Goal: Information Seeking & Learning: Learn about a topic

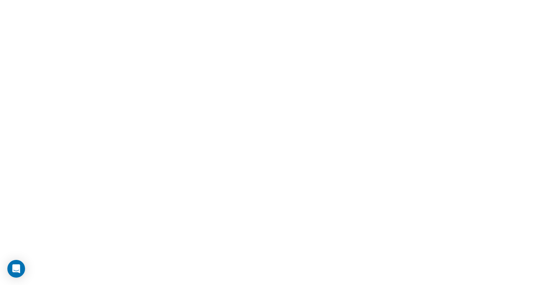
click at [227, 0] on html at bounding box center [278, 0] width 557 height 0
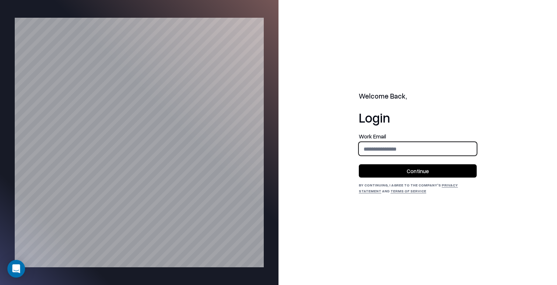
click at [383, 150] on input "email" at bounding box center [417, 149] width 117 height 14
type input "**********"
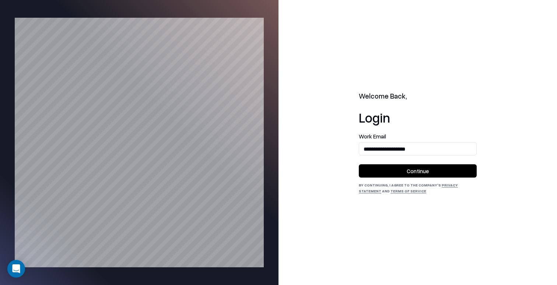
click at [404, 172] on button "Continue" at bounding box center [418, 170] width 118 height 13
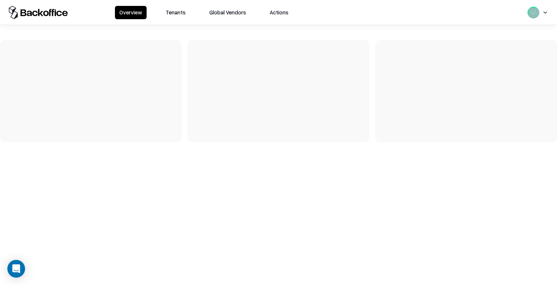
click at [176, 15] on button "Tenants" at bounding box center [175, 12] width 29 height 13
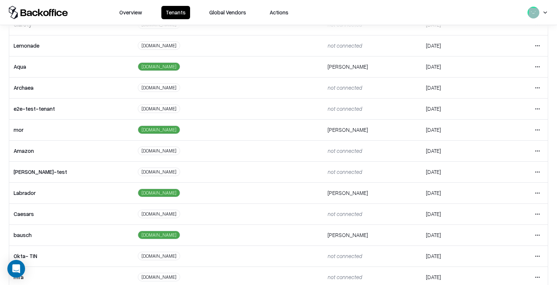
scroll to position [134, 0]
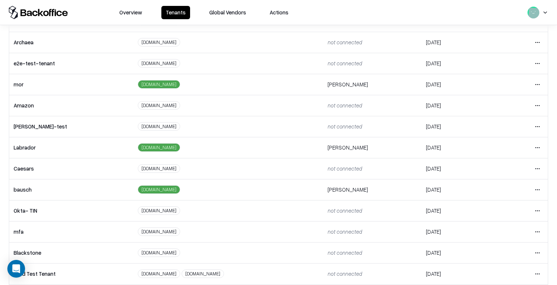
click at [540, 189] on html "Overview Tenants Global Vendors Actions Tenants Add Tenant Tenant name Domain A…" at bounding box center [278, 142] width 557 height 285
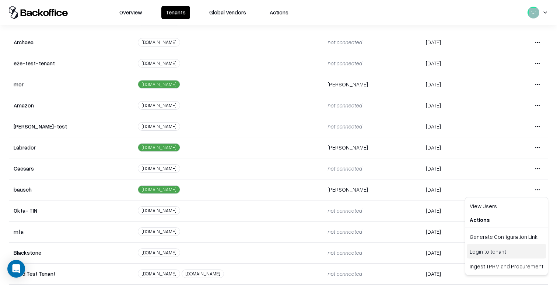
click at [503, 248] on div "Login to tenant" at bounding box center [507, 251] width 80 height 15
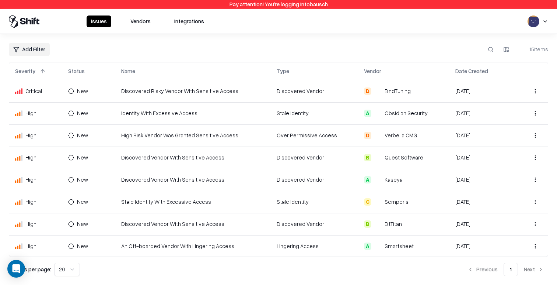
click at [248, 175] on td "Discovered Vendor With Sensitive Access" at bounding box center [193, 179] width 156 height 22
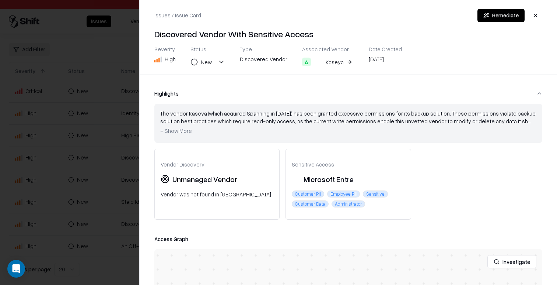
click at [177, 132] on span "+ Show More" at bounding box center [176, 130] width 32 height 7
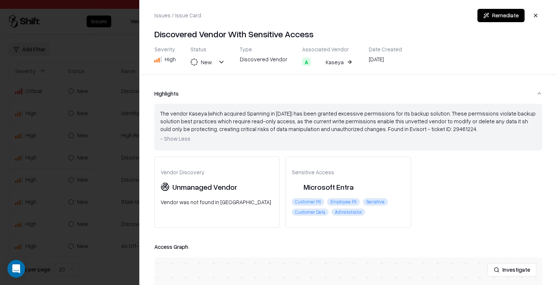
click at [177, 140] on span "- Show Less" at bounding box center [175, 138] width 30 height 7
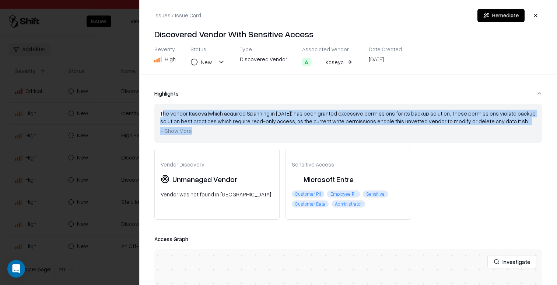
drag, startPoint x: 164, startPoint y: 111, endPoint x: 197, endPoint y: 134, distance: 40.8
click at [197, 135] on div "The vendor Kaseya (which acquired Spanning in 2018) has been granted excessive …" at bounding box center [348, 122] width 376 height 27
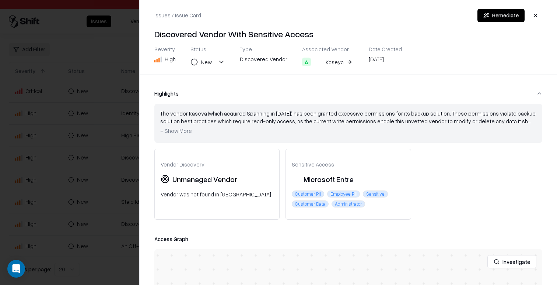
click at [235, 132] on div "The vendor Kaseya (which acquired Spanning in 2018) has been granted excessive …" at bounding box center [348, 122] width 376 height 27
click at [513, 262] on button "Investigate" at bounding box center [512, 261] width 49 height 13
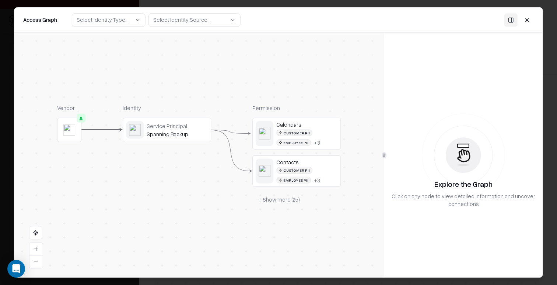
click at [303, 122] on div "Calendars" at bounding box center [306, 124] width 61 height 7
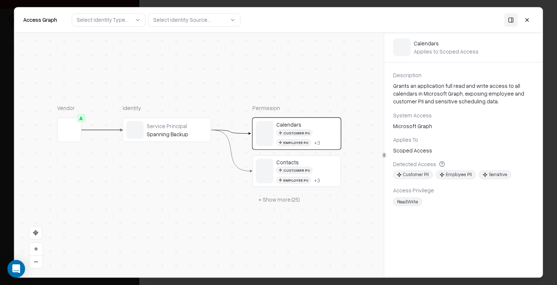
click at [527, 22] on button at bounding box center [527, 19] width 13 height 13
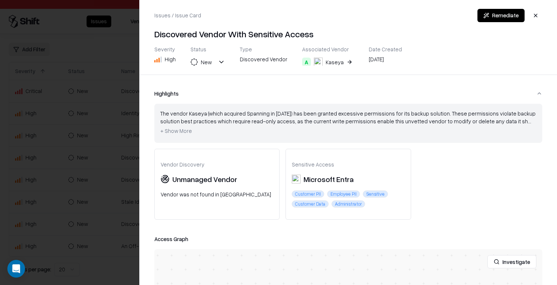
click at [98, 59] on div at bounding box center [278, 142] width 557 height 285
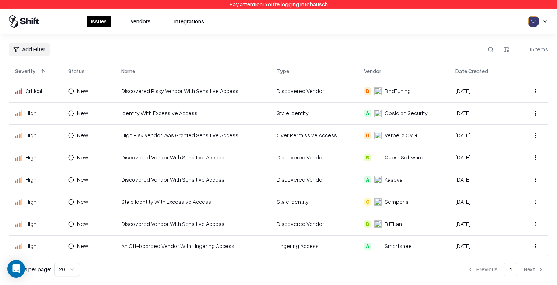
click at [145, 24] on button "Vendors" at bounding box center [140, 21] width 29 height 12
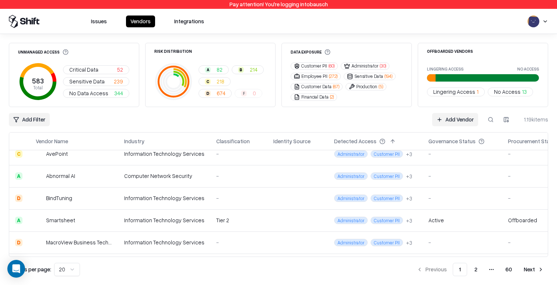
scroll to position [119, 0]
click at [182, 175] on div "Computer Network Security" at bounding box center [164, 175] width 80 height 8
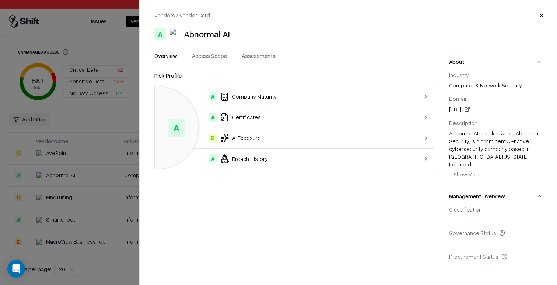
click at [214, 51] on div "Vendors / Vendor Card Close A Abnormal AI Overview Access Scope Assessments Ris…" at bounding box center [348, 142] width 418 height 285
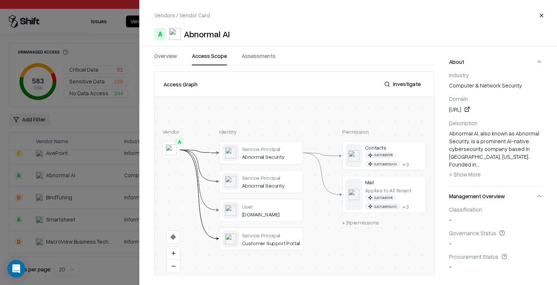
click at [215, 53] on button "Access Scope" at bounding box center [209, 58] width 35 height 13
click at [0, 0] on div at bounding box center [0, 0] width 0 height 0
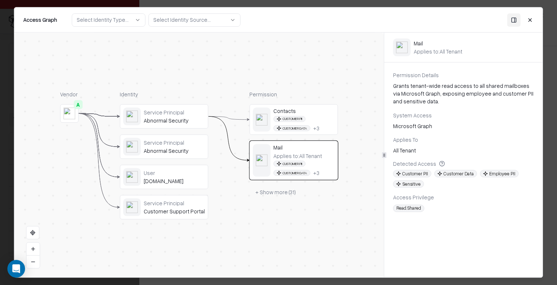
click at [531, 20] on button "Close" at bounding box center [530, 19] width 13 height 13
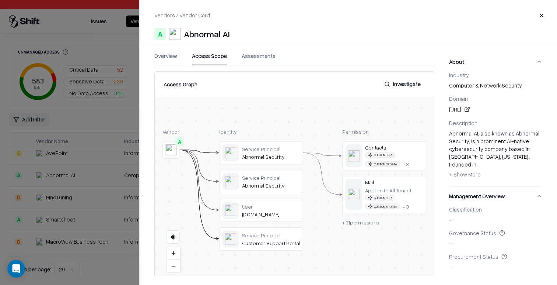
click at [99, 38] on div at bounding box center [278, 142] width 557 height 285
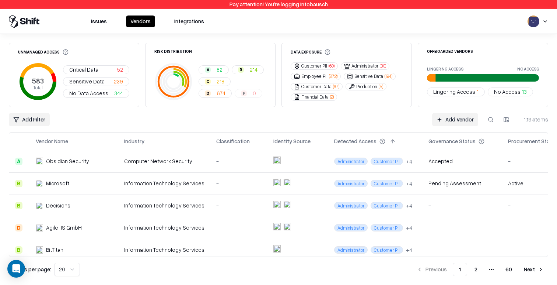
click at [99, 20] on button "Issues" at bounding box center [99, 21] width 25 height 12
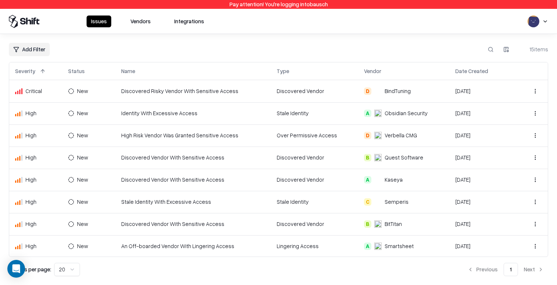
click at [185, 117] on td "Identity With Excessive Access" at bounding box center [193, 113] width 156 height 22
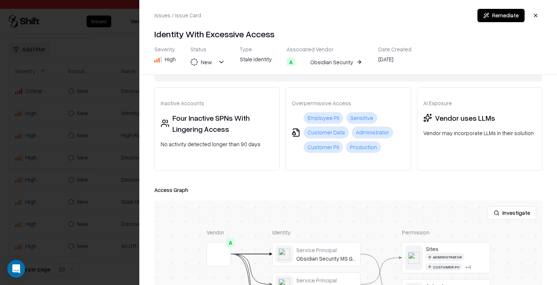
scroll to position [70, 0]
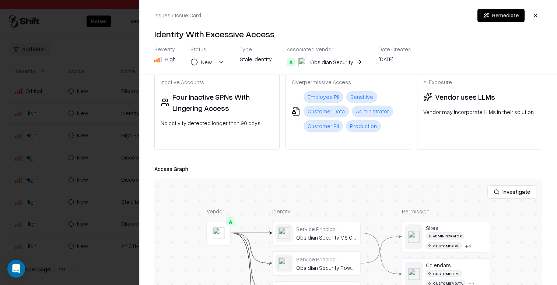
click at [513, 192] on button "Investigate" at bounding box center [512, 191] width 49 height 13
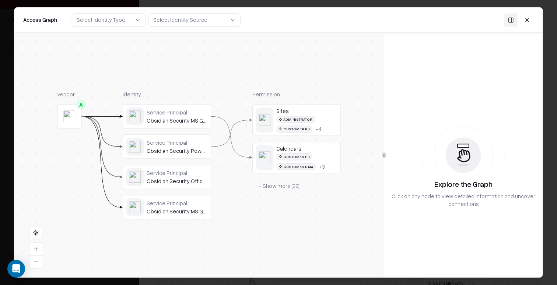
click at [173, 111] on div "Service Principal" at bounding box center [177, 112] width 61 height 7
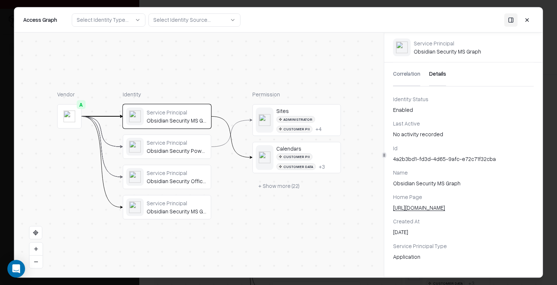
click at [434, 73] on button "Details" at bounding box center [437, 74] width 17 height 24
click at [438, 77] on button "Details" at bounding box center [437, 74] width 17 height 24
click at [181, 155] on div "Service Principal Obsidian Security PowerShell" at bounding box center [167, 146] width 82 height 18
click at [176, 176] on div "Service Principal Obsidian Security Office 365" at bounding box center [177, 176] width 61 height 15
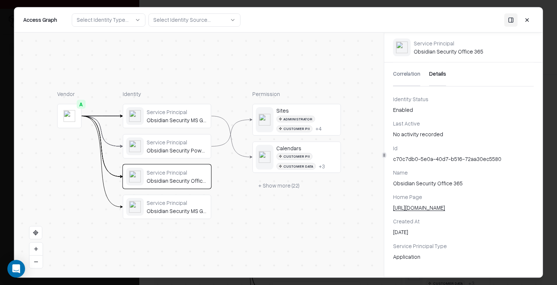
click at [179, 203] on div "Service Principal" at bounding box center [177, 202] width 61 height 7
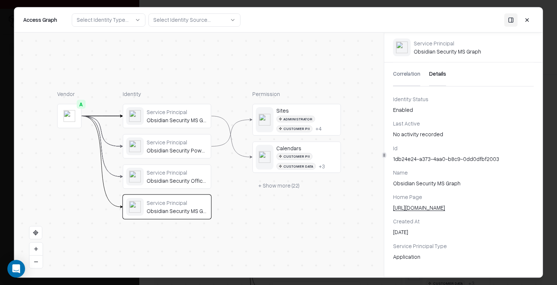
click at [181, 177] on div "Service Principal Obsidian Security Office 365" at bounding box center [177, 176] width 61 height 15
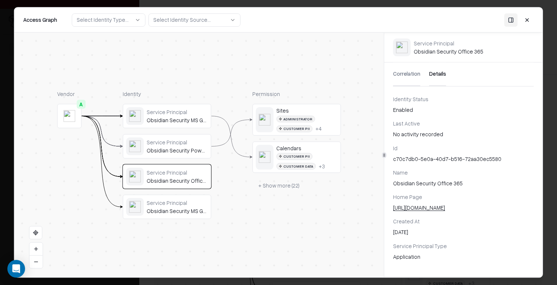
click at [171, 136] on div "Service Principal Obsidian Security PowerShell" at bounding box center [167, 146] width 88 height 24
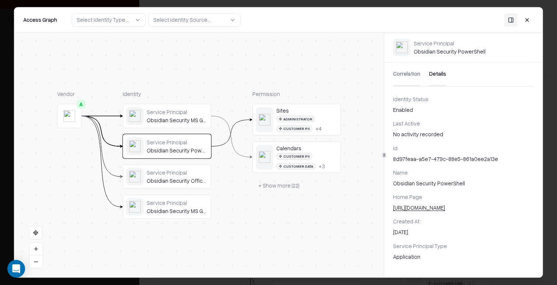
click at [164, 126] on div "Service Principal Obsidian Security MS Graph" at bounding box center [167, 116] width 88 height 24
click at [531, 21] on button at bounding box center [527, 19] width 13 height 13
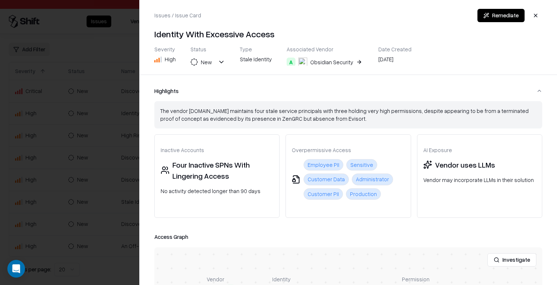
scroll to position [0, 0]
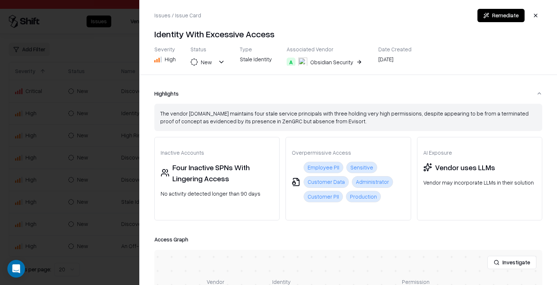
click at [83, 207] on div at bounding box center [278, 142] width 557 height 285
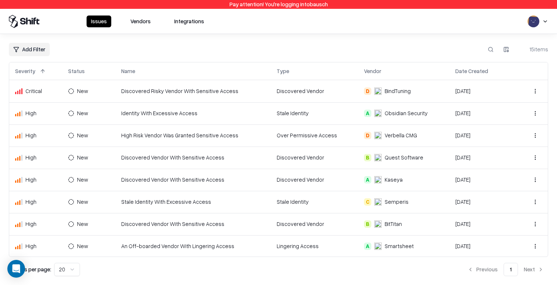
click at [237, 140] on td "High Risk Vendor Was Granted Sensitive Access" at bounding box center [193, 135] width 156 height 22
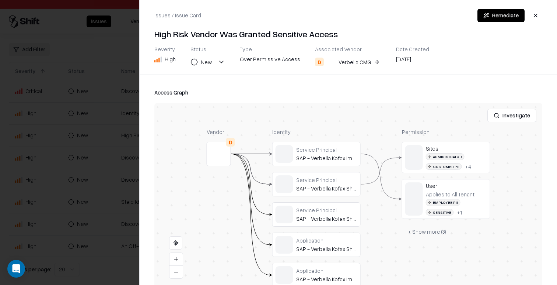
scroll to position [170, 0]
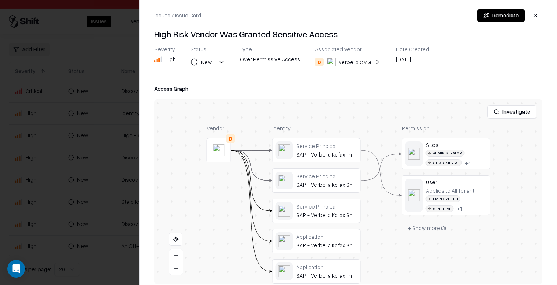
click at [0, 0] on button at bounding box center [0, 0] width 0 height 0
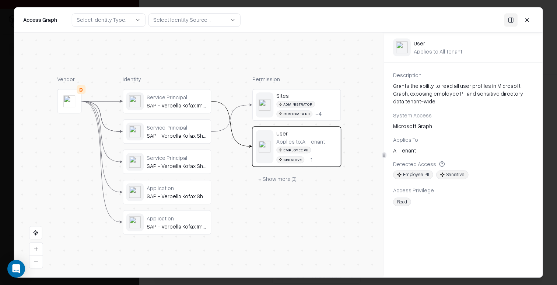
click at [279, 94] on div "Sites" at bounding box center [306, 95] width 61 height 7
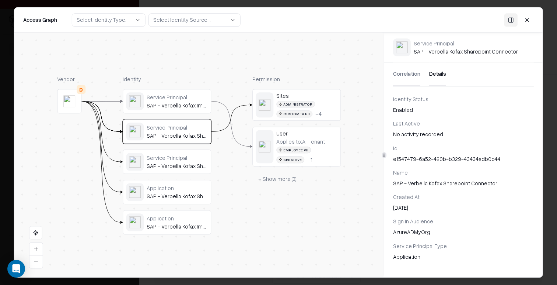
click at [437, 73] on button "Details" at bounding box center [437, 74] width 17 height 24
click at [404, 74] on button "Correlation" at bounding box center [406, 74] width 27 height 24
click at [430, 75] on button "Details" at bounding box center [437, 74] width 17 height 24
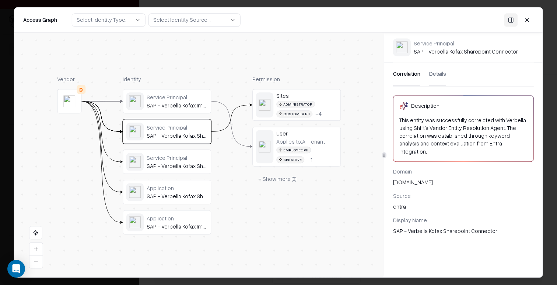
click at [405, 77] on button "Correlation" at bounding box center [406, 74] width 27 height 24
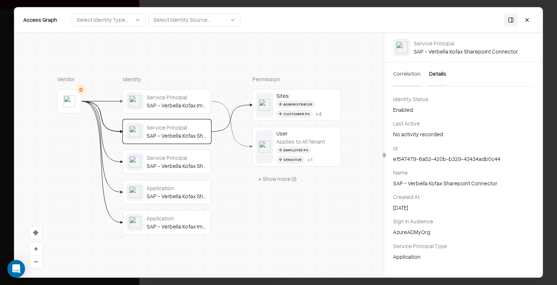
click at [444, 76] on button "Details" at bounding box center [437, 74] width 17 height 24
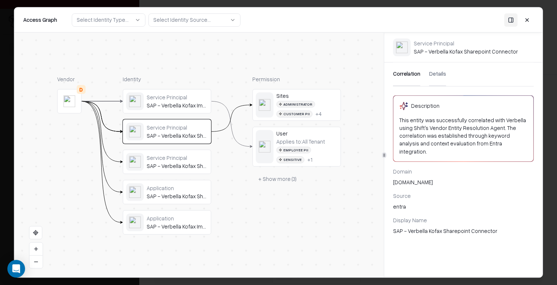
click at [411, 77] on button "Correlation" at bounding box center [406, 74] width 27 height 24
click at [427, 76] on div "Correlation Details" at bounding box center [463, 74] width 141 height 24
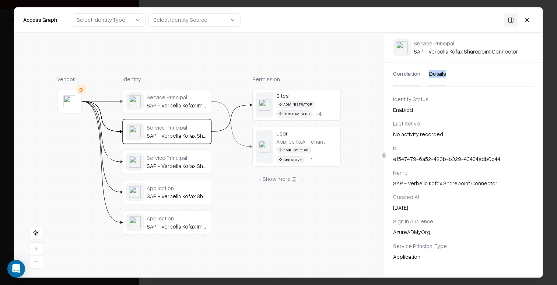
click at [438, 72] on button "Details" at bounding box center [437, 74] width 17 height 24
click at [187, 165] on div "SAP - Verbella Kofax Sharepoint Connector" at bounding box center [177, 165] width 61 height 7
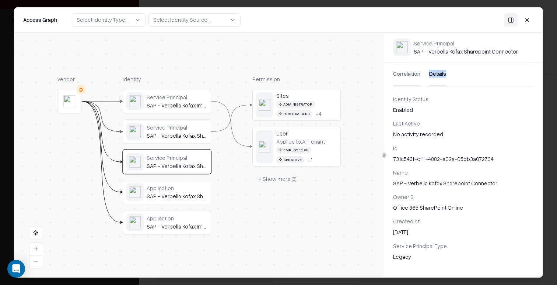
click at [174, 198] on div "SAP - Verbella Kofax Sharepoint Connector" at bounding box center [177, 195] width 61 height 7
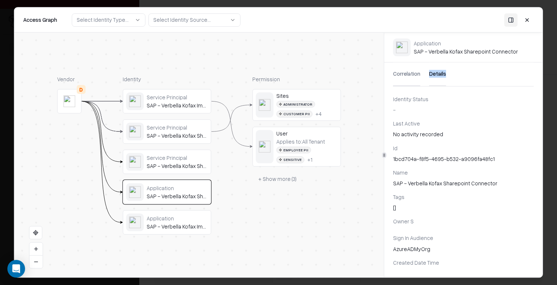
click at [175, 220] on div "Application" at bounding box center [177, 218] width 61 height 7
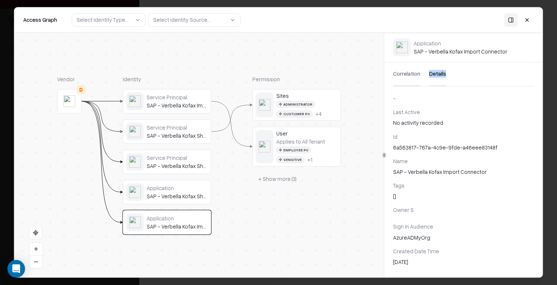
scroll to position [0, 0]
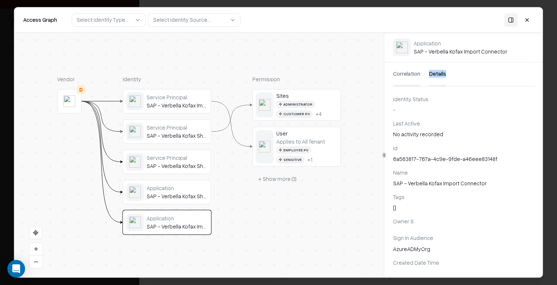
click at [174, 102] on div "SAP - Verbella Kofax Import Connector" at bounding box center [177, 105] width 61 height 7
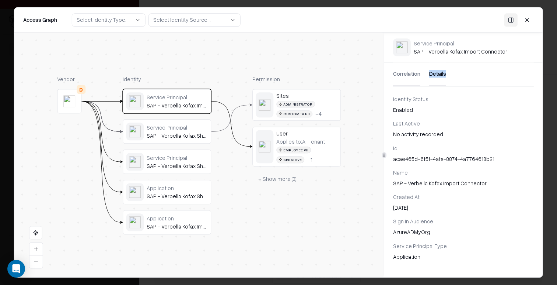
click at [180, 122] on div "Service Principal SAP - Verbella Kofax Sharepoint Connector" at bounding box center [167, 131] width 88 height 24
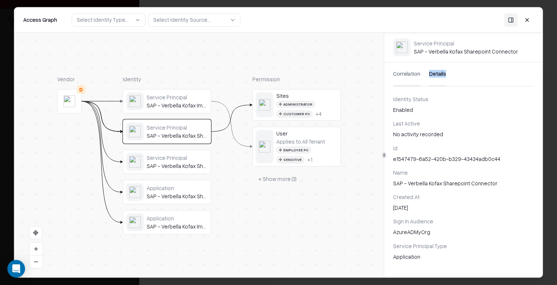
click at [178, 157] on div "Service Principal" at bounding box center [177, 157] width 61 height 7
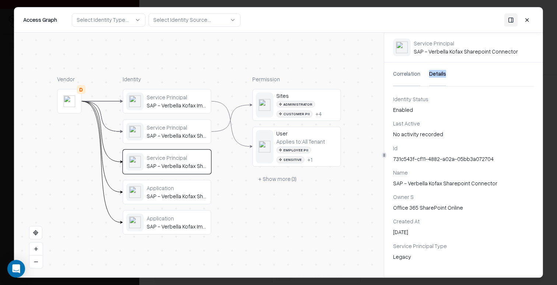
click at [182, 188] on div "Application" at bounding box center [177, 187] width 61 height 7
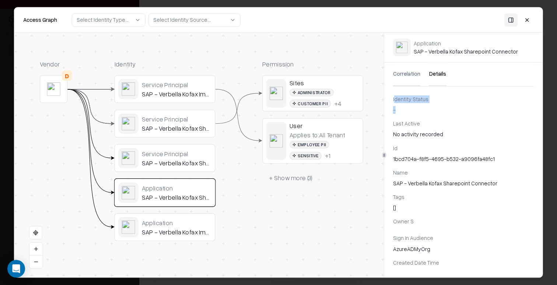
drag, startPoint x: 395, startPoint y: 97, endPoint x: 398, endPoint y: 107, distance: 11.0
click at [398, 107] on div "Identity Status -" at bounding box center [463, 104] width 141 height 18
click at [398, 107] on div "-" at bounding box center [463, 110] width 141 height 8
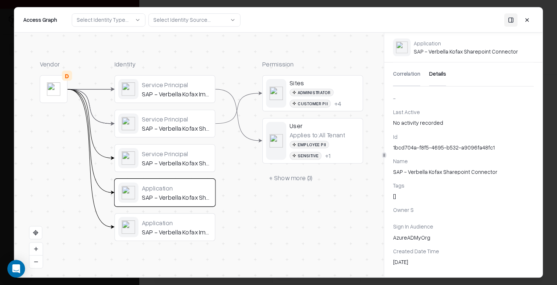
click at [529, 19] on button at bounding box center [527, 19] width 13 height 13
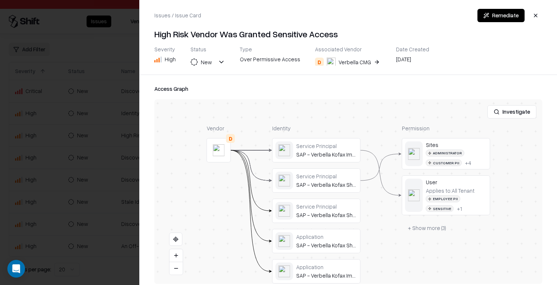
click at [80, 196] on div at bounding box center [278, 142] width 557 height 285
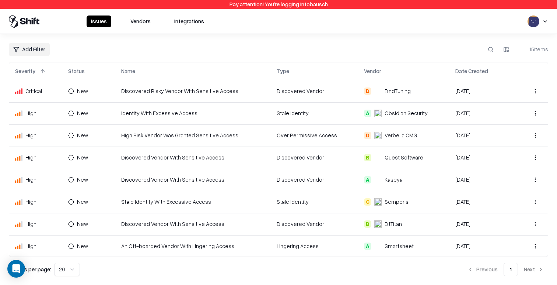
scroll to position [156, 0]
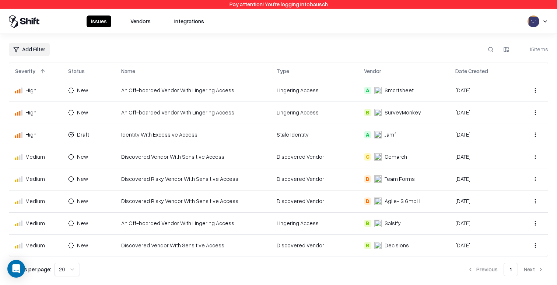
click at [149, 232] on td "An Off-boarded Vendor With Lingering Access" at bounding box center [193, 223] width 156 height 22
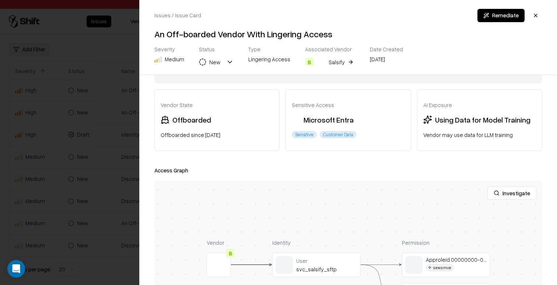
scroll to position [66, 0]
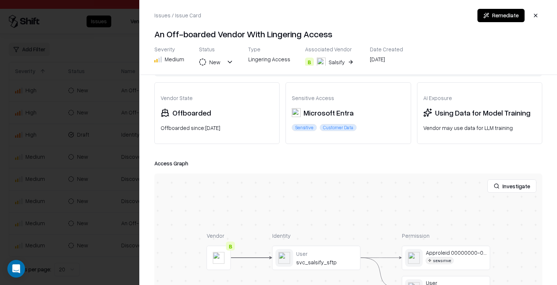
click at [509, 187] on button "Investigate" at bounding box center [512, 185] width 49 height 13
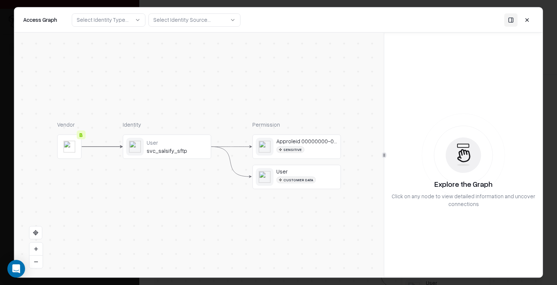
click at [189, 152] on div "svc_salsify_sftp" at bounding box center [177, 150] width 61 height 7
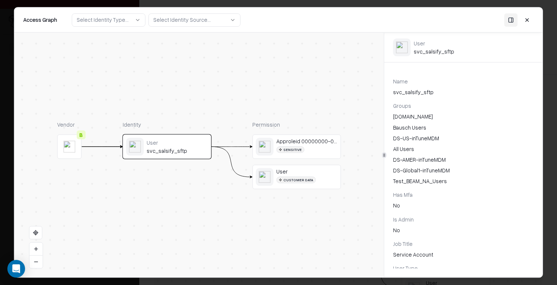
scroll to position [93, 0]
click at [399, 195] on div "Has Mfa" at bounding box center [463, 193] width 141 height 8
click at [396, 202] on div "No" at bounding box center [463, 204] width 141 height 8
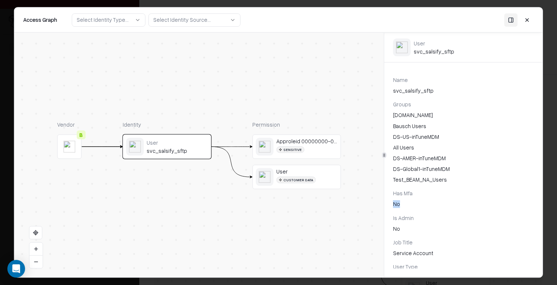
click at [396, 202] on div "No" at bounding box center [463, 204] width 141 height 8
click at [413, 211] on div "Id edb6427a-9a38-4a30-b343-0149555c0145 Upn svc_salsify_sftp@bausch.com Name sv…" at bounding box center [463, 203] width 159 height 352
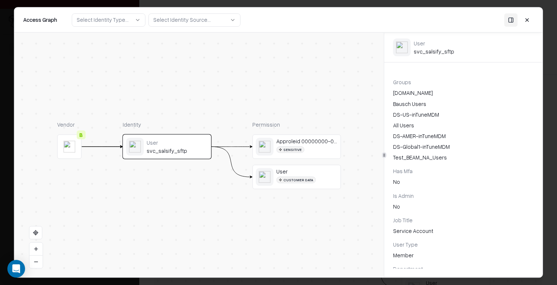
click at [408, 199] on div "Is Admin No" at bounding box center [463, 201] width 141 height 18
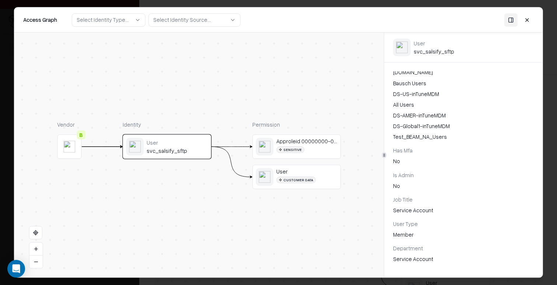
scroll to position [137, 0]
click at [400, 177] on div "Is Admin" at bounding box center [463, 174] width 141 height 8
click at [407, 172] on div "Is Admin" at bounding box center [463, 174] width 141 height 8
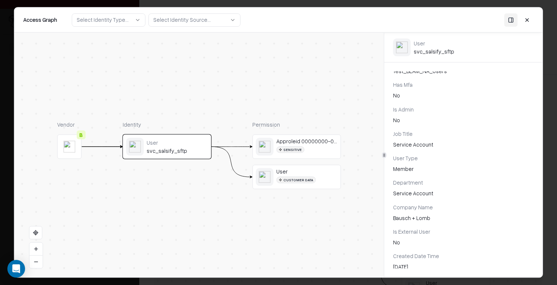
scroll to position [206, 0]
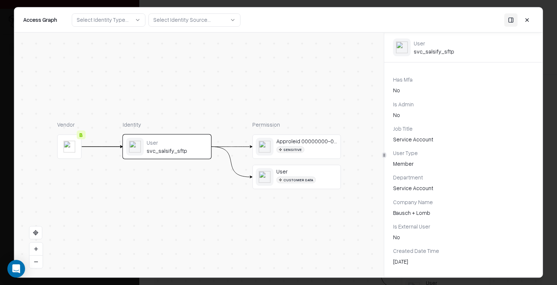
click at [401, 210] on div "Bausch + Lomb" at bounding box center [463, 213] width 141 height 8
click at [410, 226] on div "Is External User" at bounding box center [463, 226] width 141 height 8
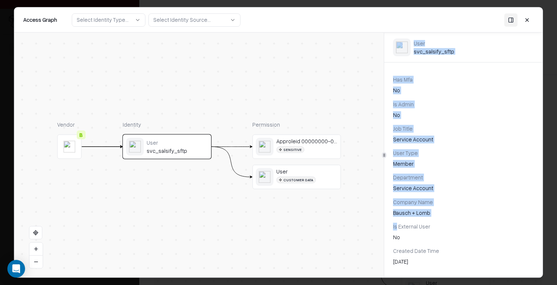
drag, startPoint x: 397, startPoint y: 224, endPoint x: 376, endPoint y: 224, distance: 21.4
click at [375, 224] on div "Vendor B Identity User svc_salsify_sftp Permission Approleid 00000000-0000-0000…" at bounding box center [278, 154] width 529 height 244
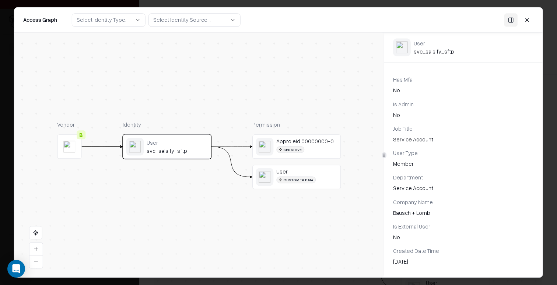
click at [420, 226] on div "Is External User" at bounding box center [463, 226] width 141 height 8
drag, startPoint x: 392, startPoint y: 226, endPoint x: 408, endPoint y: 226, distance: 16.6
click at [408, 226] on div "Id edb6427a-9a38-4a30-b343-0149555c0145 Upn svc_salsify_sftp@bausch.com Name sv…" at bounding box center [463, 90] width 159 height 352
click at [408, 226] on div "Is External User" at bounding box center [463, 226] width 141 height 8
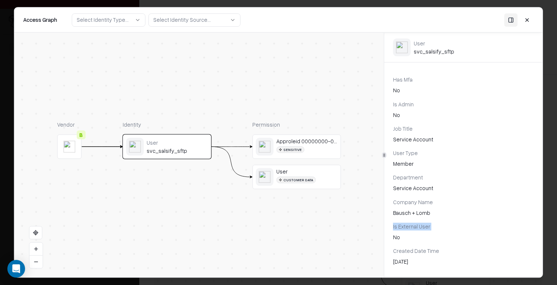
click at [408, 226] on div "Is External User" at bounding box center [463, 226] width 141 height 8
copy div "External"
click at [407, 226] on div "Is External User" at bounding box center [463, 226] width 141 height 8
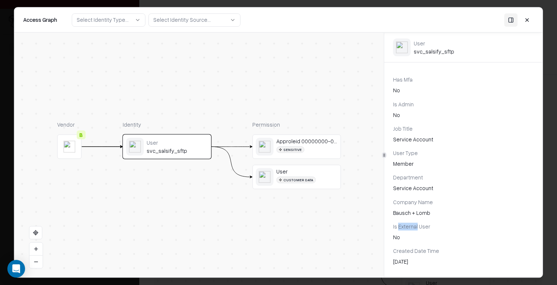
click at [407, 226] on div "Is External User" at bounding box center [463, 226] width 141 height 8
click at [429, 250] on div "Created Date Time" at bounding box center [463, 251] width 141 height 8
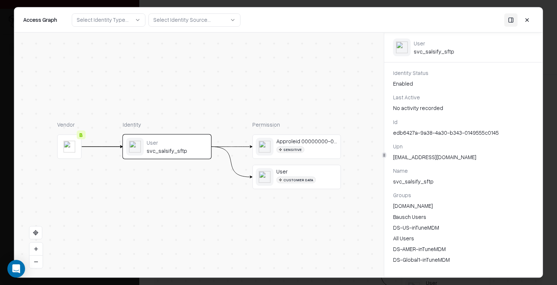
scroll to position [0, 0]
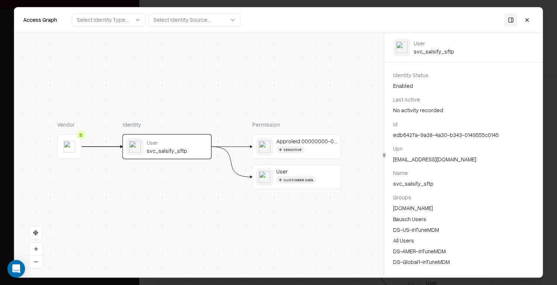
click at [410, 97] on div "Last Active" at bounding box center [463, 100] width 141 height 8
click at [414, 112] on span "No activity recorded" at bounding box center [418, 110] width 50 height 7
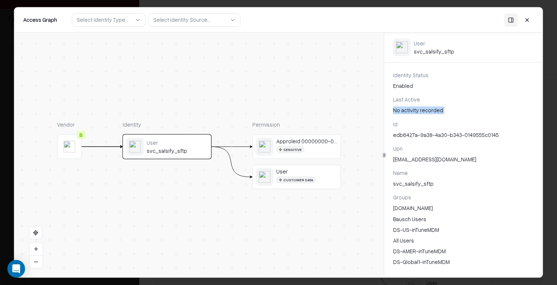
click at [414, 112] on span "No activity recorded" at bounding box center [418, 110] width 50 height 7
click at [409, 93] on div "Identity Status Enabled Last Active No activity recorded" at bounding box center [463, 92] width 159 height 43
click at [412, 101] on div "Last Active" at bounding box center [463, 100] width 141 height 8
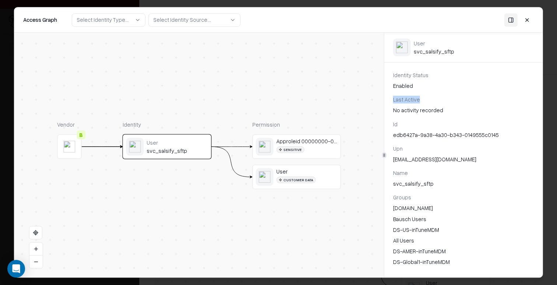
click at [412, 105] on div "Last Active No activity recorded" at bounding box center [463, 105] width 141 height 18
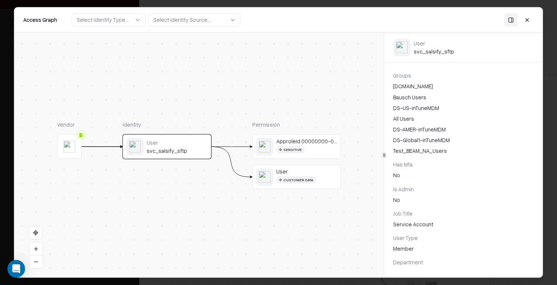
scroll to position [132, 0]
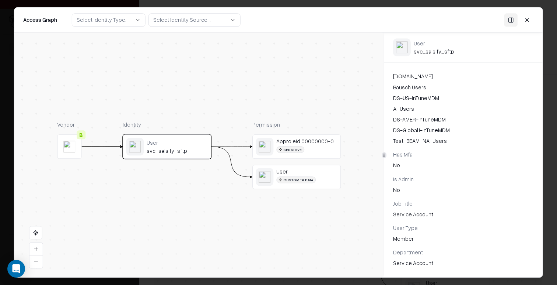
click at [405, 203] on div "Job Title" at bounding box center [463, 203] width 141 height 8
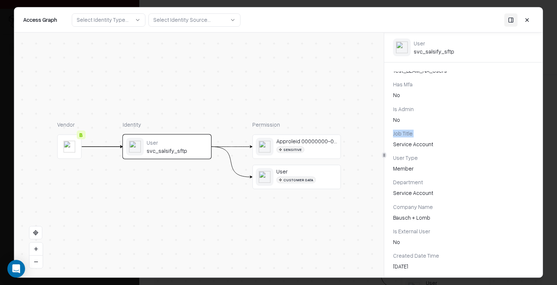
scroll to position [206, 0]
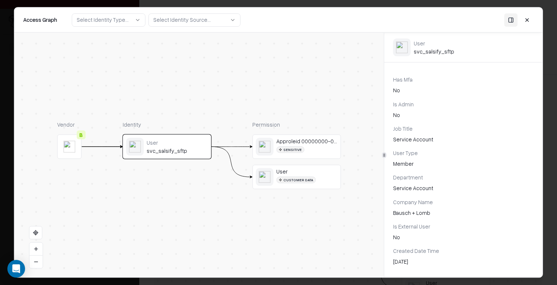
click at [403, 229] on div "Is External User" at bounding box center [463, 226] width 141 height 8
click at [417, 193] on div "Id edb6427a-9a38-4a30-b343-0149555c0145 Upn svc_salsify_sftp@bausch.com Name sv…" at bounding box center [463, 90] width 159 height 352
